Goal: Transaction & Acquisition: Purchase product/service

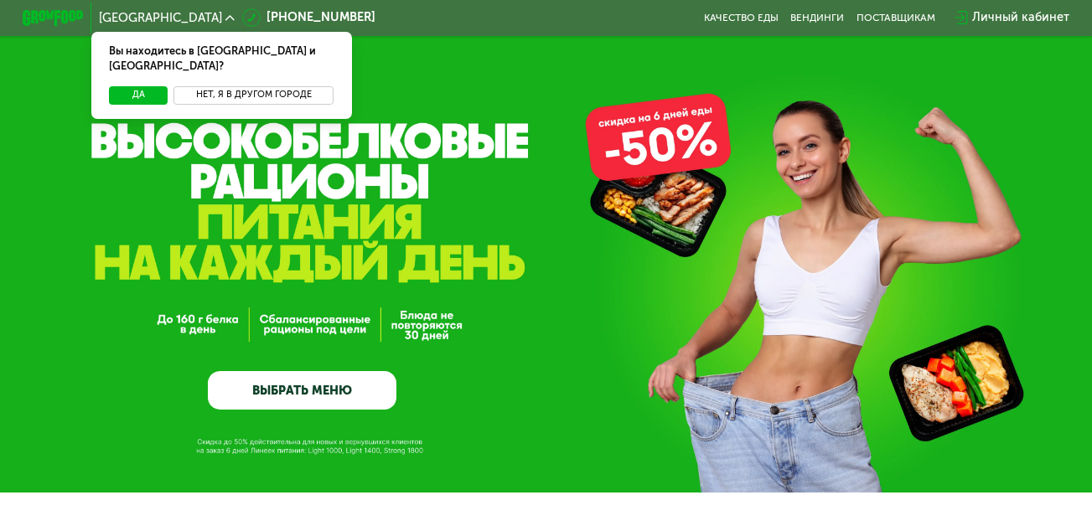
click at [246, 86] on button "Нет, я в другом городе" at bounding box center [254, 95] width 160 height 18
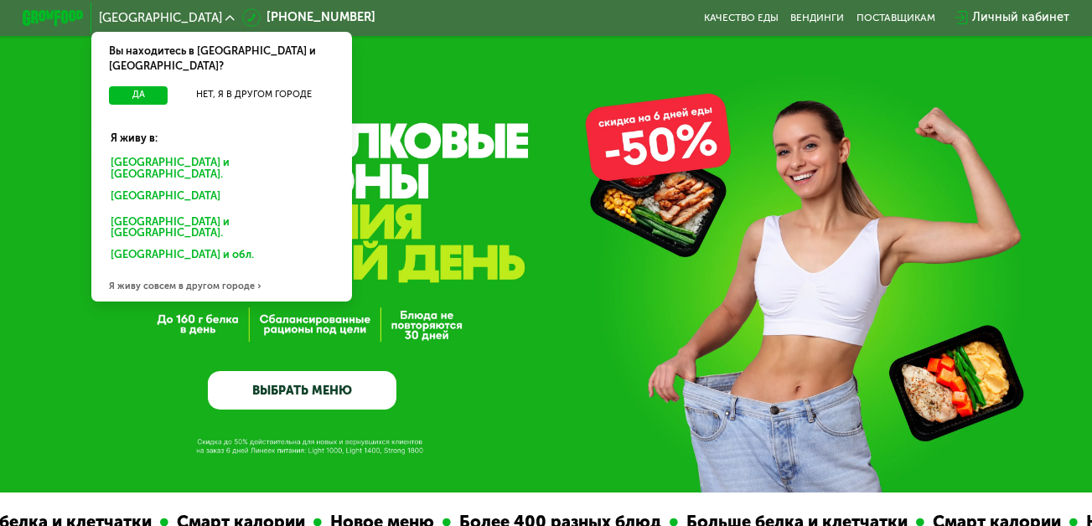
click at [212, 153] on div "Санкт-Петербурге и обл." at bounding box center [221, 169] width 243 height 32
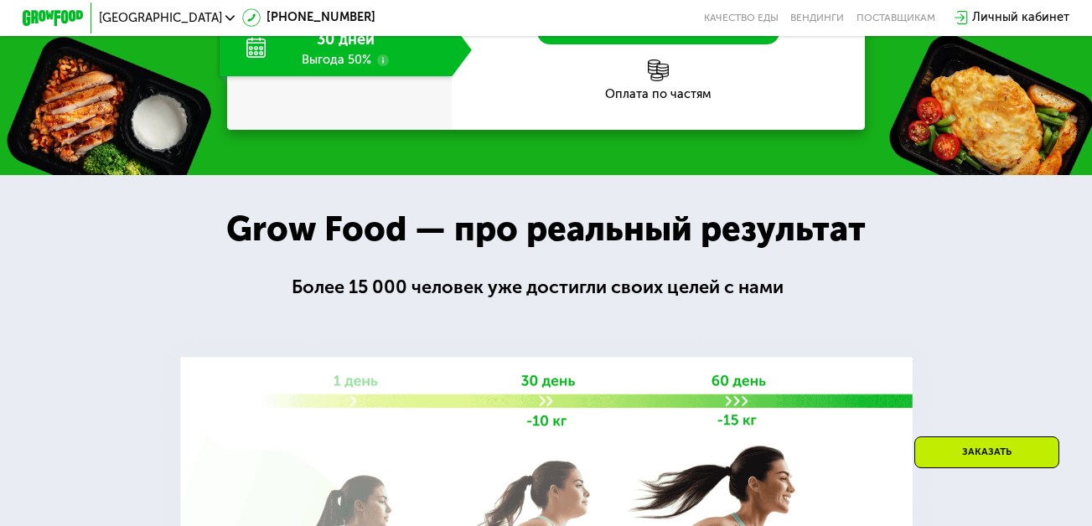
scroll to position [1928, 0]
